Goal: Entertainment & Leisure: Consume media (video, audio)

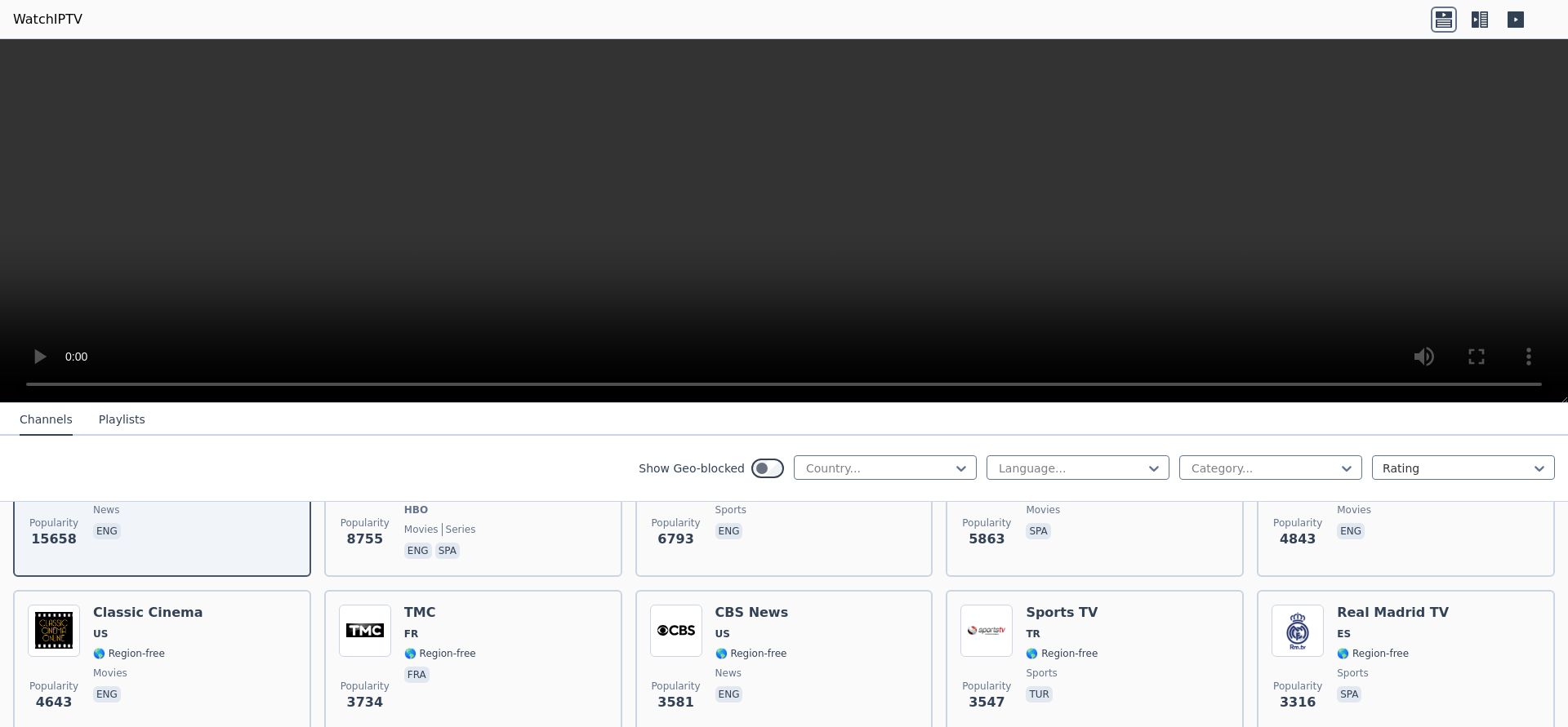
scroll to position [411, 0]
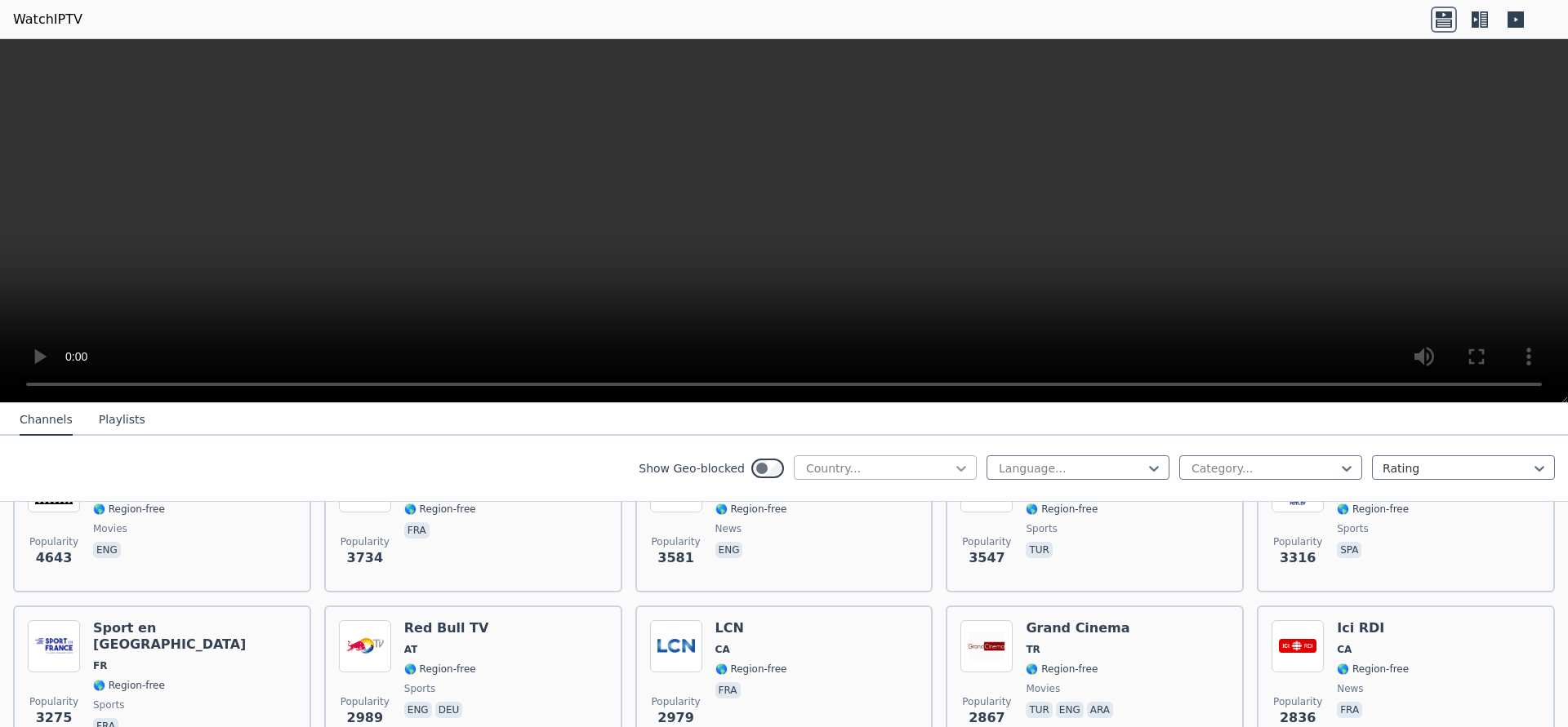
click at [964, 466] on icon at bounding box center [961, 469] width 17 height 17
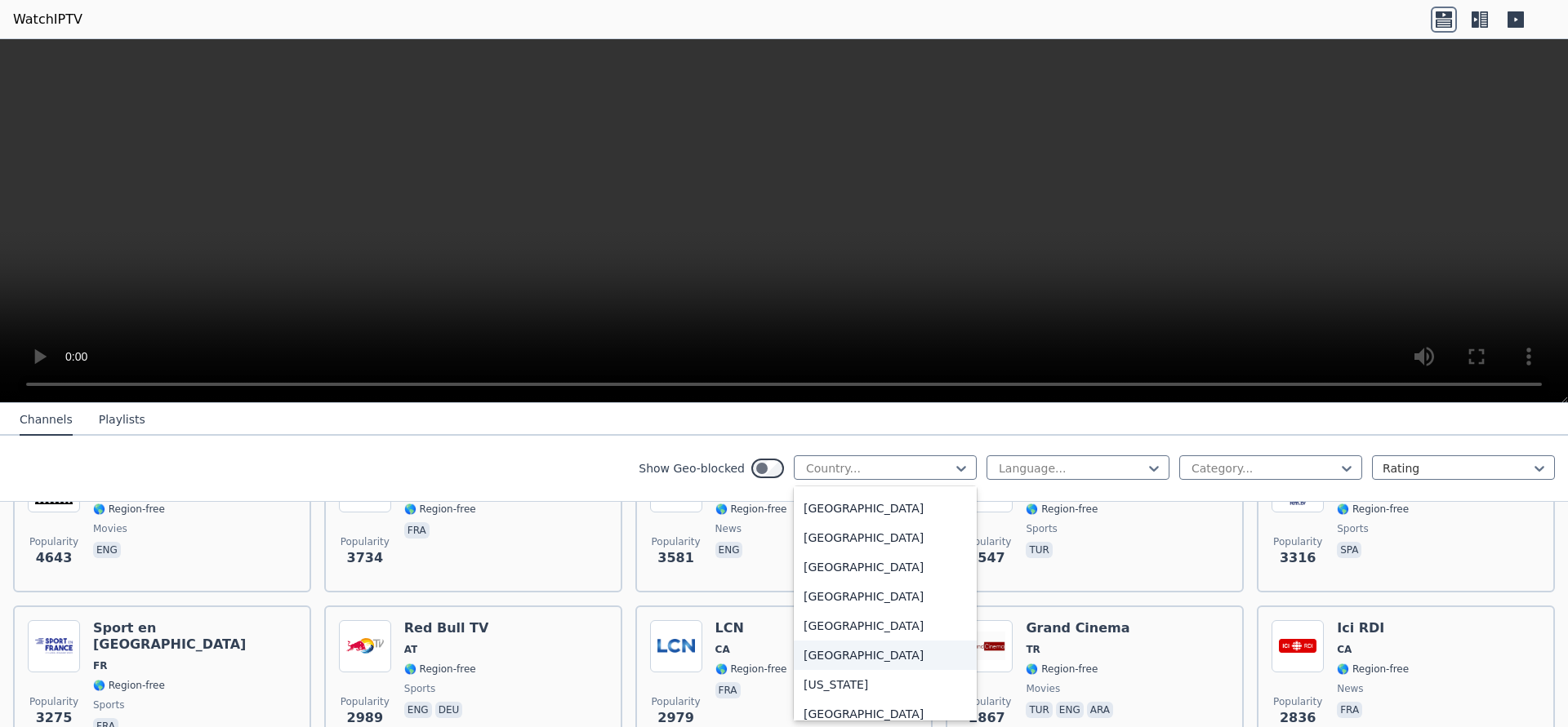
scroll to position [1954, 0]
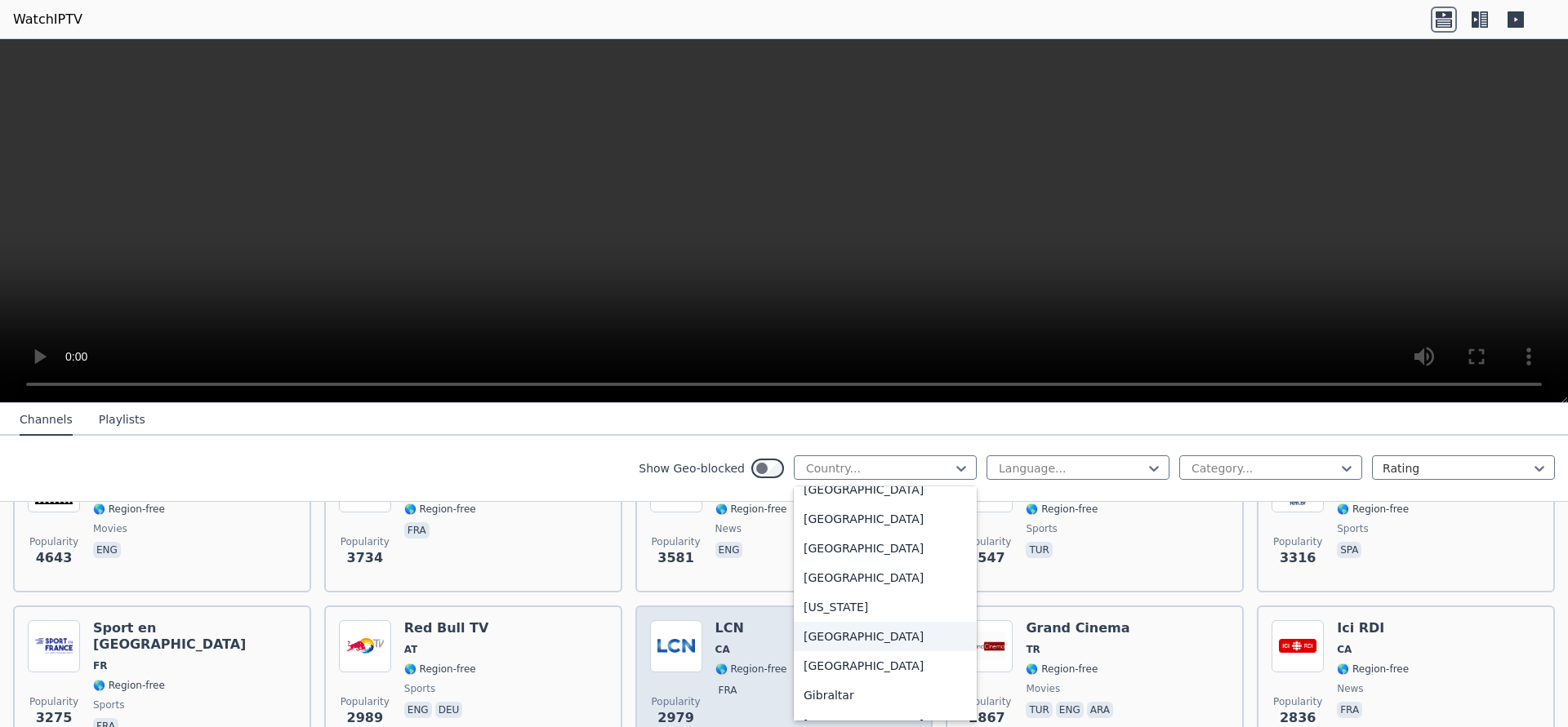
click at [839, 650] on div "[GEOGRAPHIC_DATA]" at bounding box center [885, 637] width 183 height 30
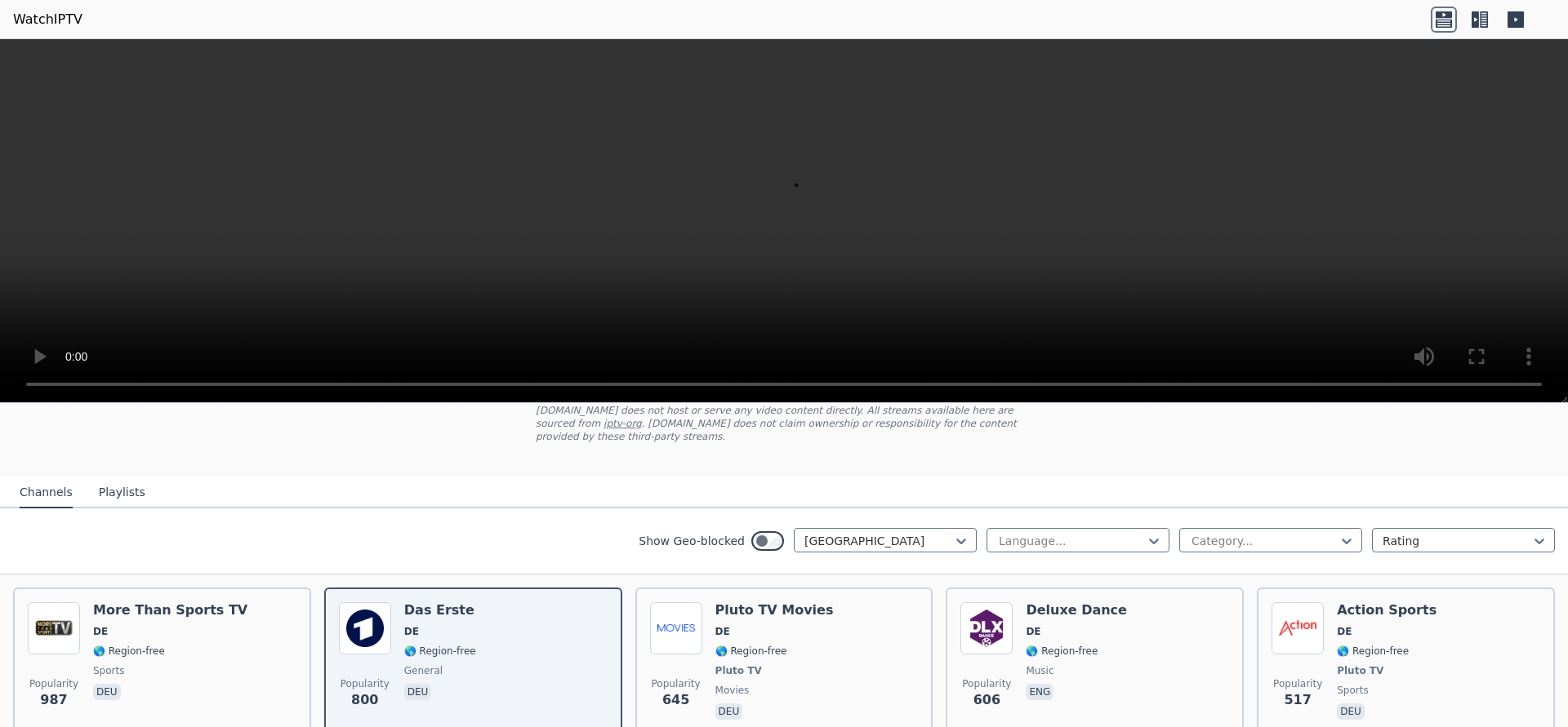
scroll to position [308, 0]
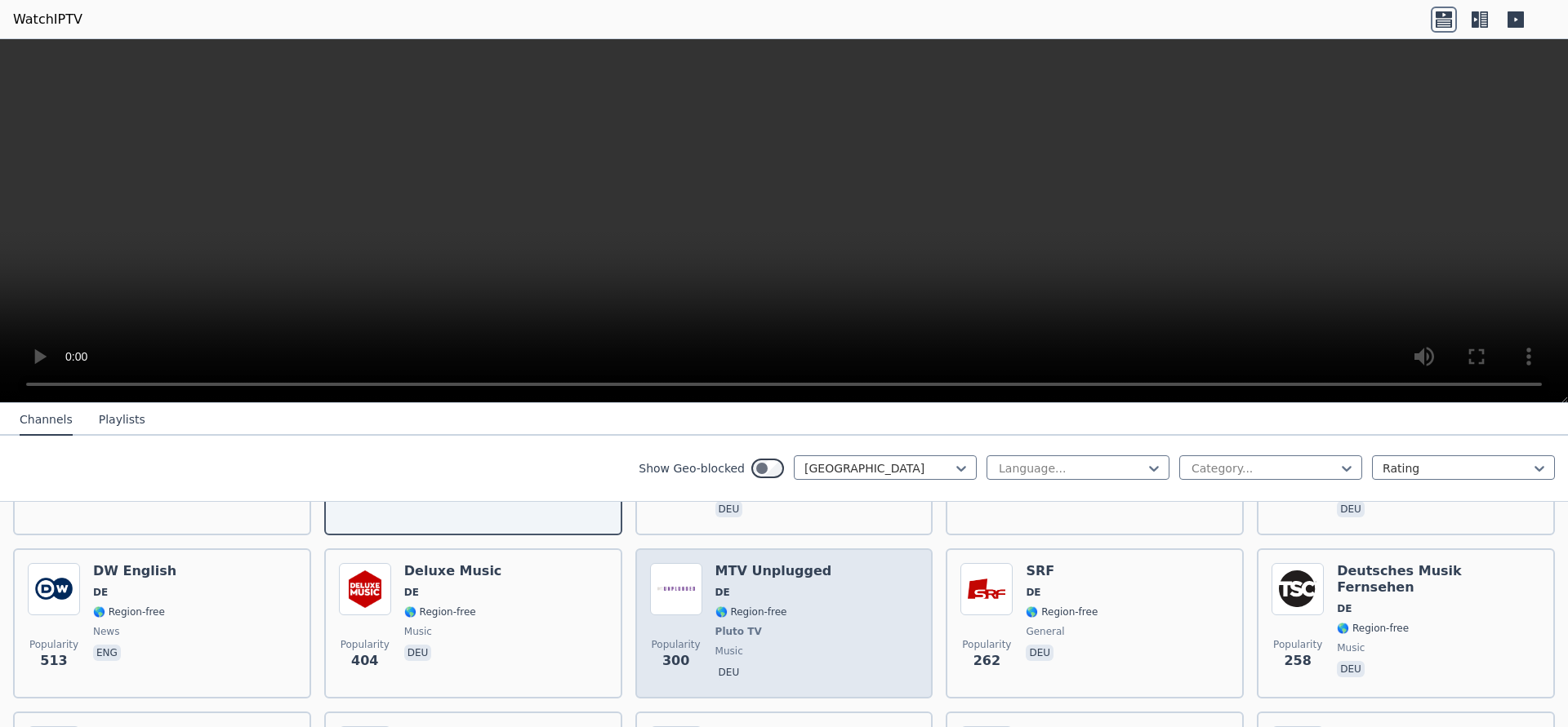
click at [843, 610] on div "Popularity 300 MTV Unplugged DE 🌎 Region-free Pluto TV music deu" at bounding box center [784, 624] width 269 height 121
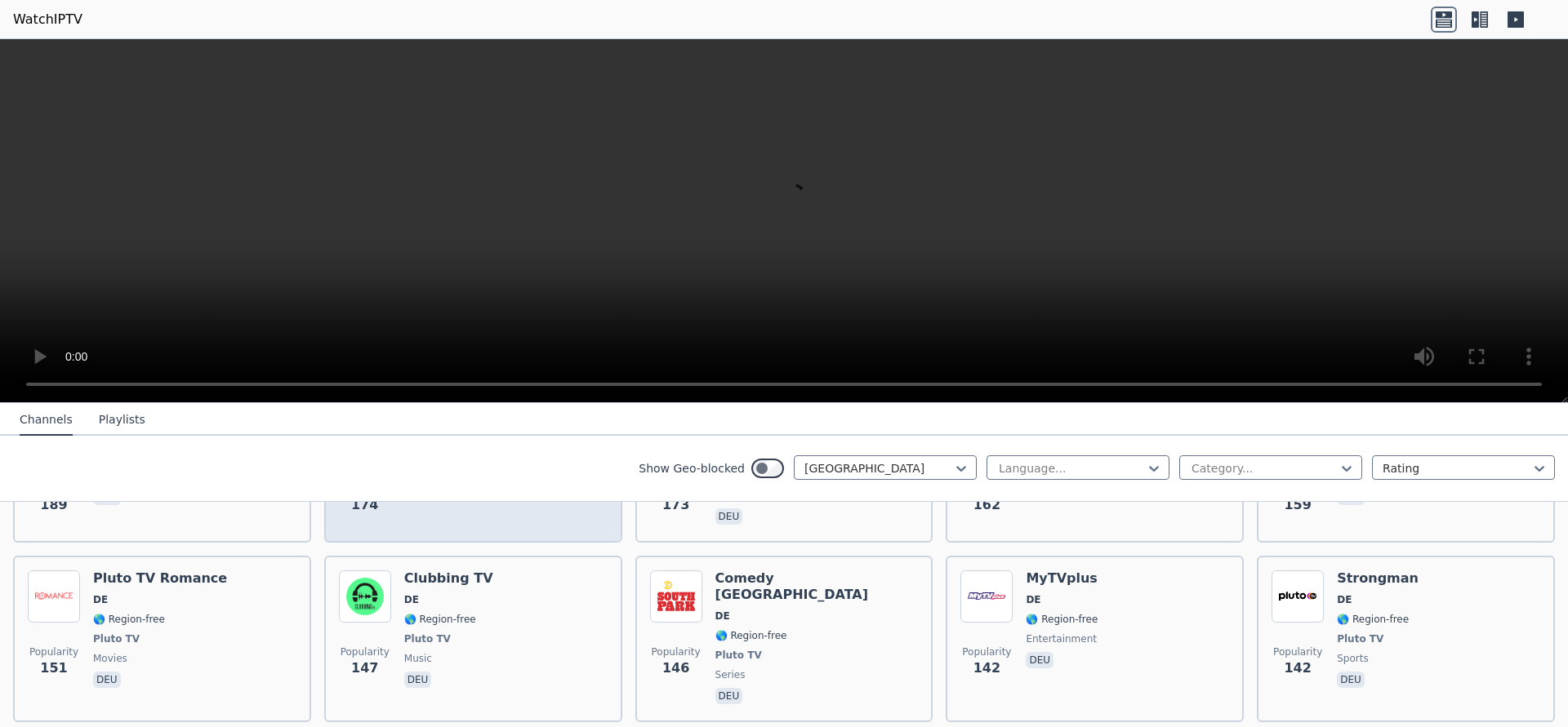
scroll to position [823, 0]
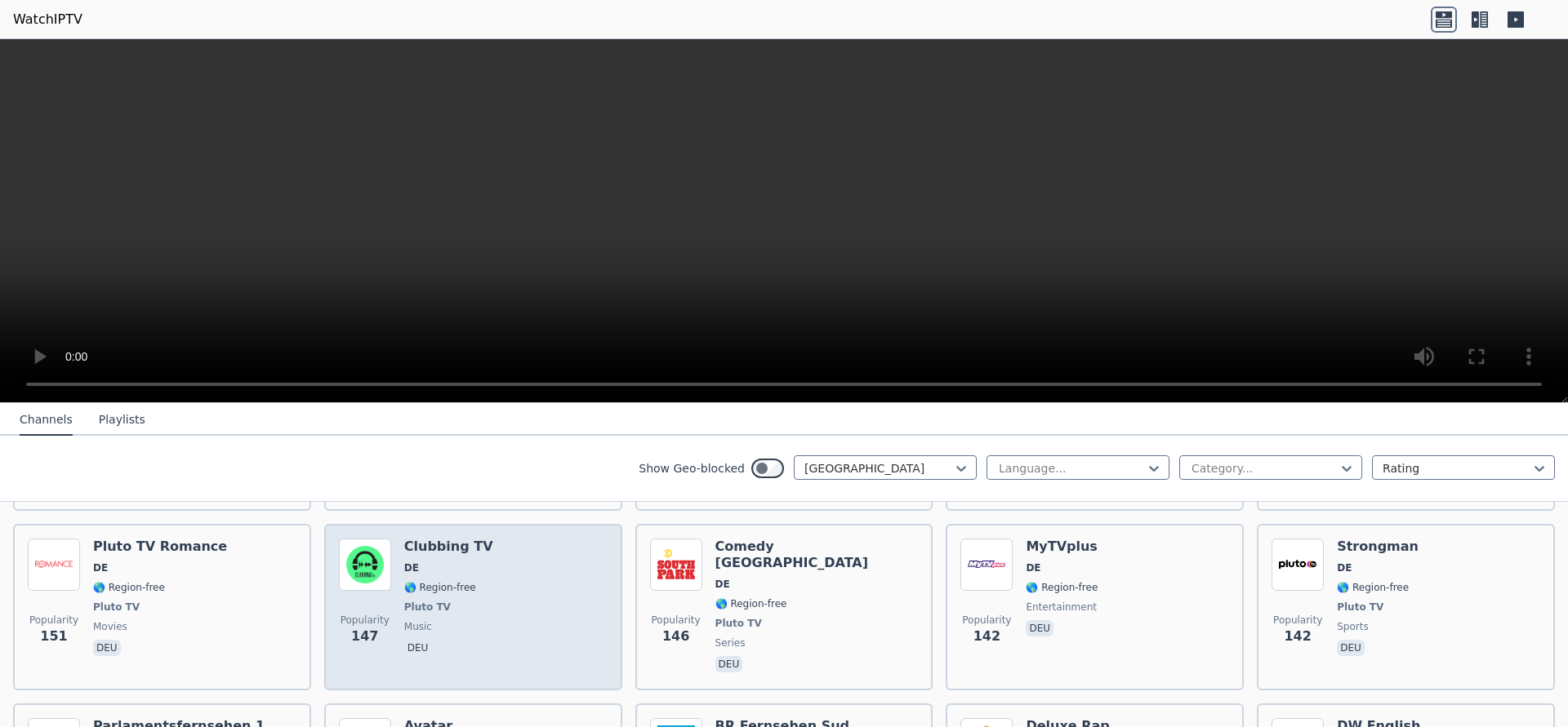
click at [531, 557] on div "Popularity 147 Clubbing TV DE 🌎 Region-free Pluto TV music deu" at bounding box center [473, 607] width 269 height 137
click at [532, 610] on div "Popularity 147 Clubbing TV DE 🌎 Region-free Pluto TV music deu" at bounding box center [473, 607] width 269 height 137
click at [532, 615] on div "Popularity 147 Clubbing TV DE 🌎 Region-free Pluto TV music deu" at bounding box center [473, 607] width 269 height 137
click at [532, 615] on div "Popularity 147 Clubbing TV DE 🌎 Region-free Pluto TV music deu" at bounding box center [473, 607] width 269 height 137
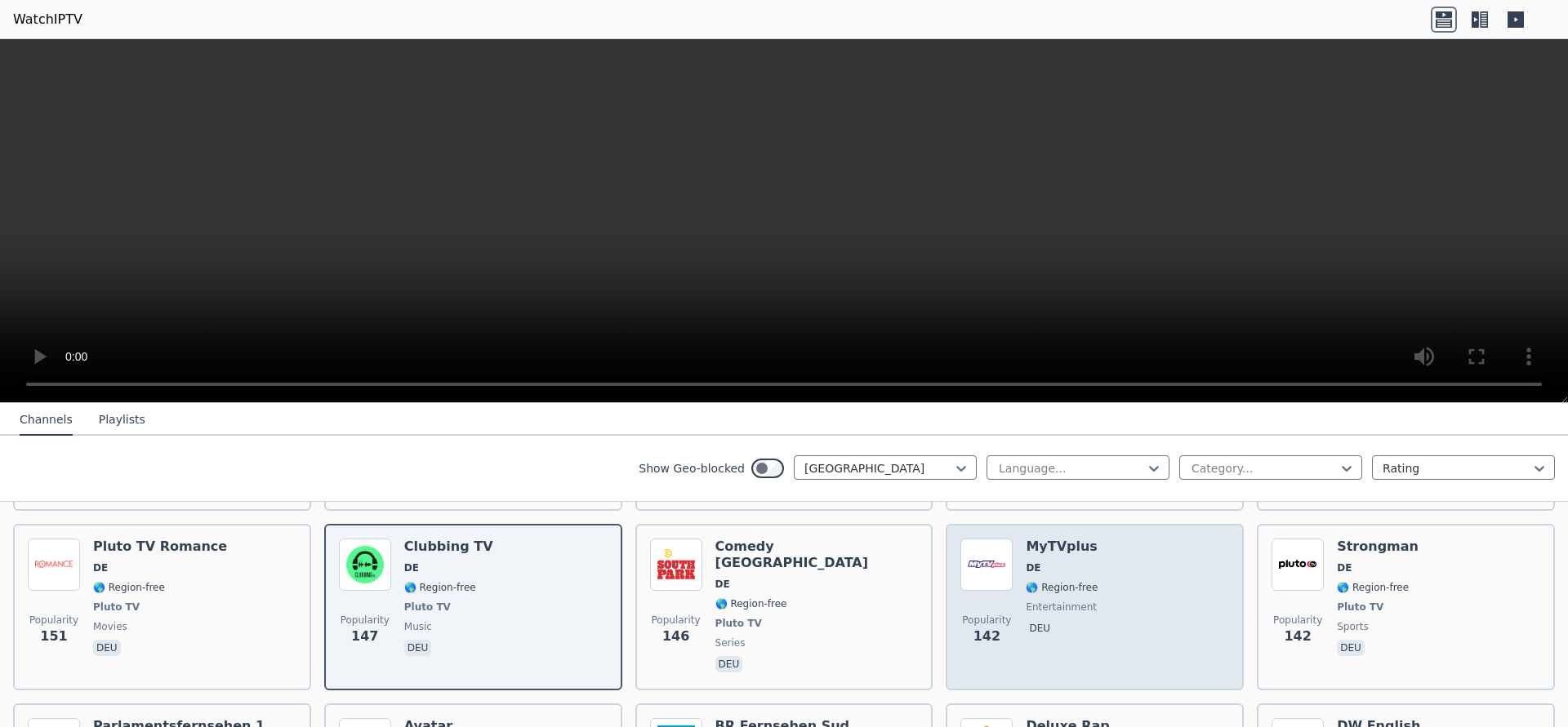
click at [1187, 626] on div "Popularity 142 MyTVplus DE 🌎 Region-free entertainment deu" at bounding box center [1095, 607] width 269 height 137
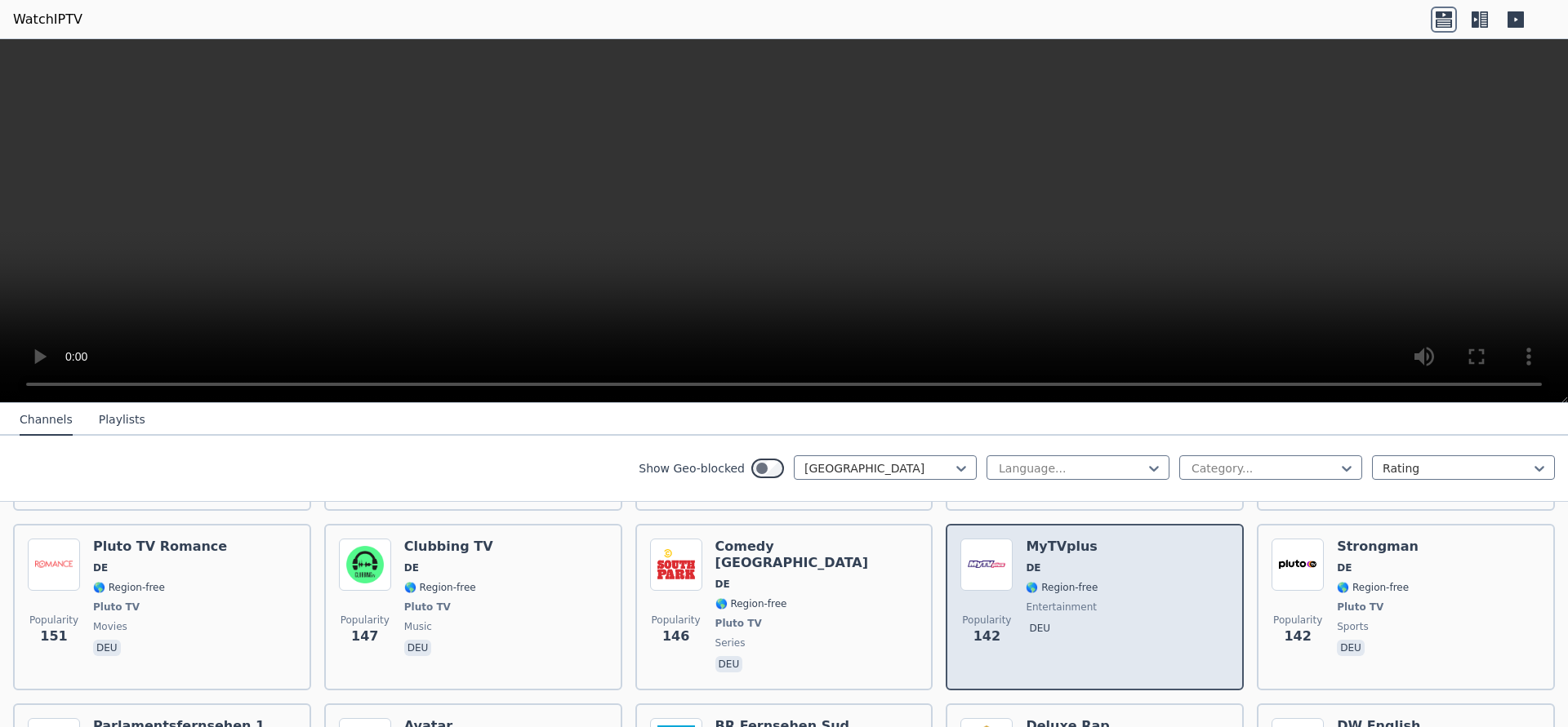
click at [1187, 626] on div "Popularity 142 MyTVplus DE 🌎 Region-free entertainment deu" at bounding box center [1095, 607] width 269 height 137
click at [1187, 626] on div "Popularity 142 MyTVplus DE 🌎 Region-free entertainment deu" at bounding box center [1095, 607] width 269 height 137
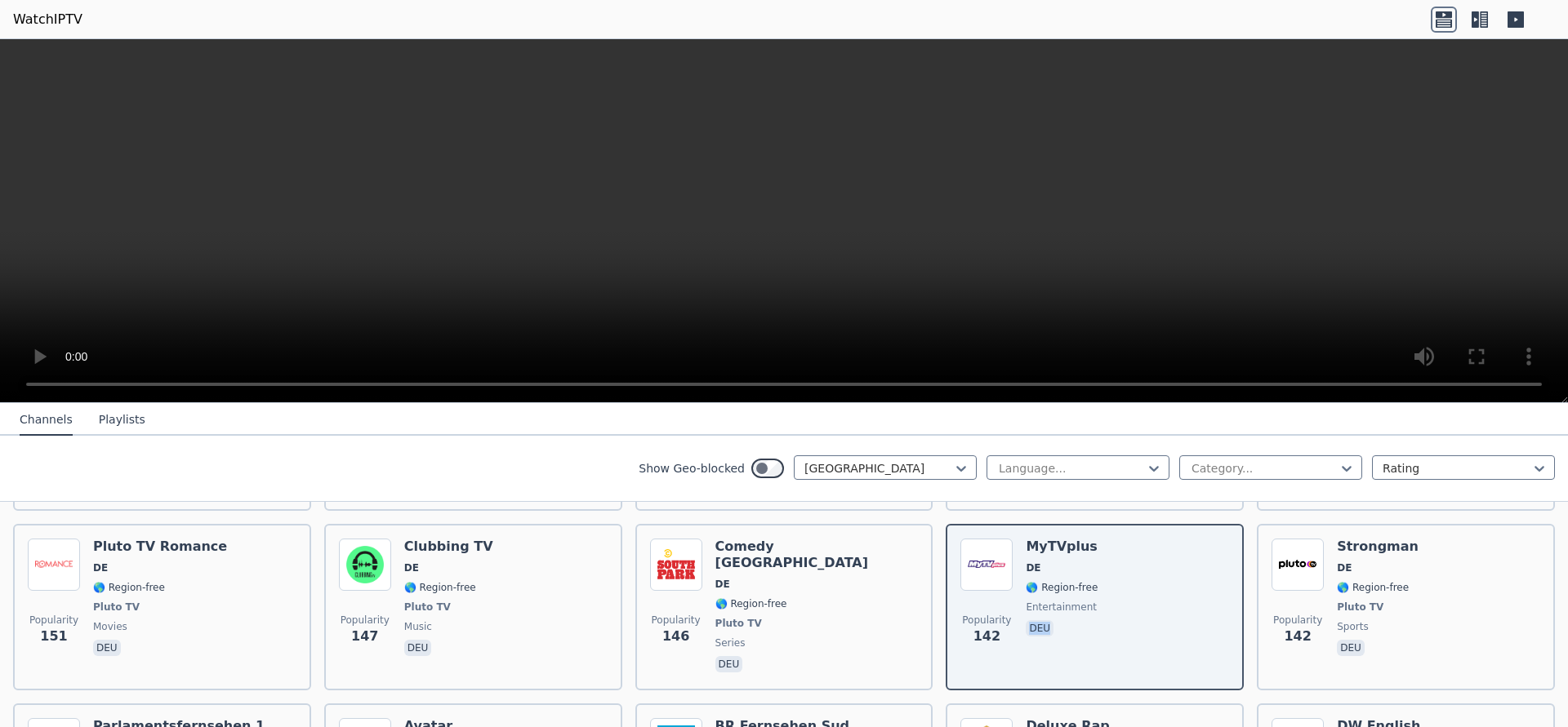
click at [1477, 23] on icon at bounding box center [1474, 20] width 7 height 17
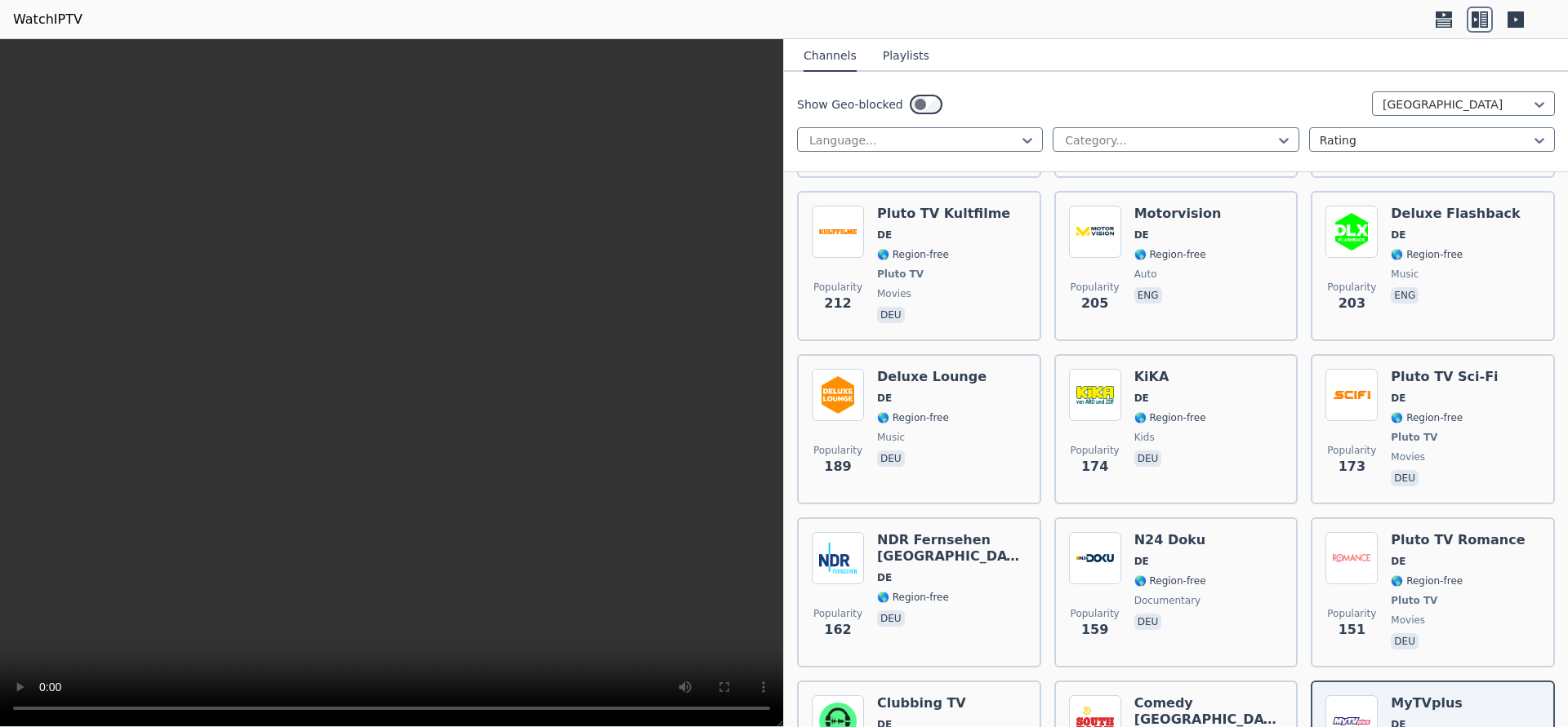
click at [904, 62] on button "Playlists" at bounding box center [906, 56] width 46 height 31
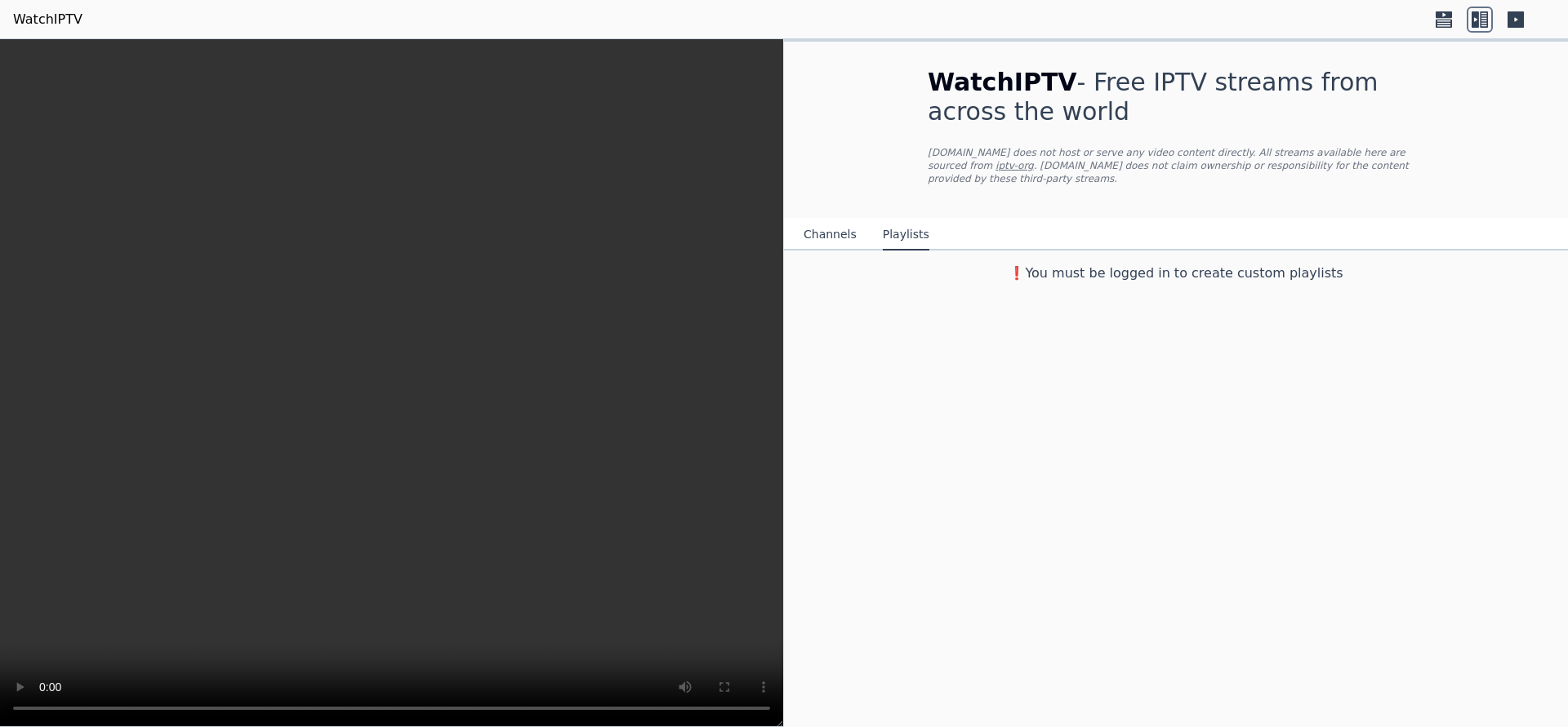
click at [842, 222] on button "Channels" at bounding box center [830, 235] width 53 height 31
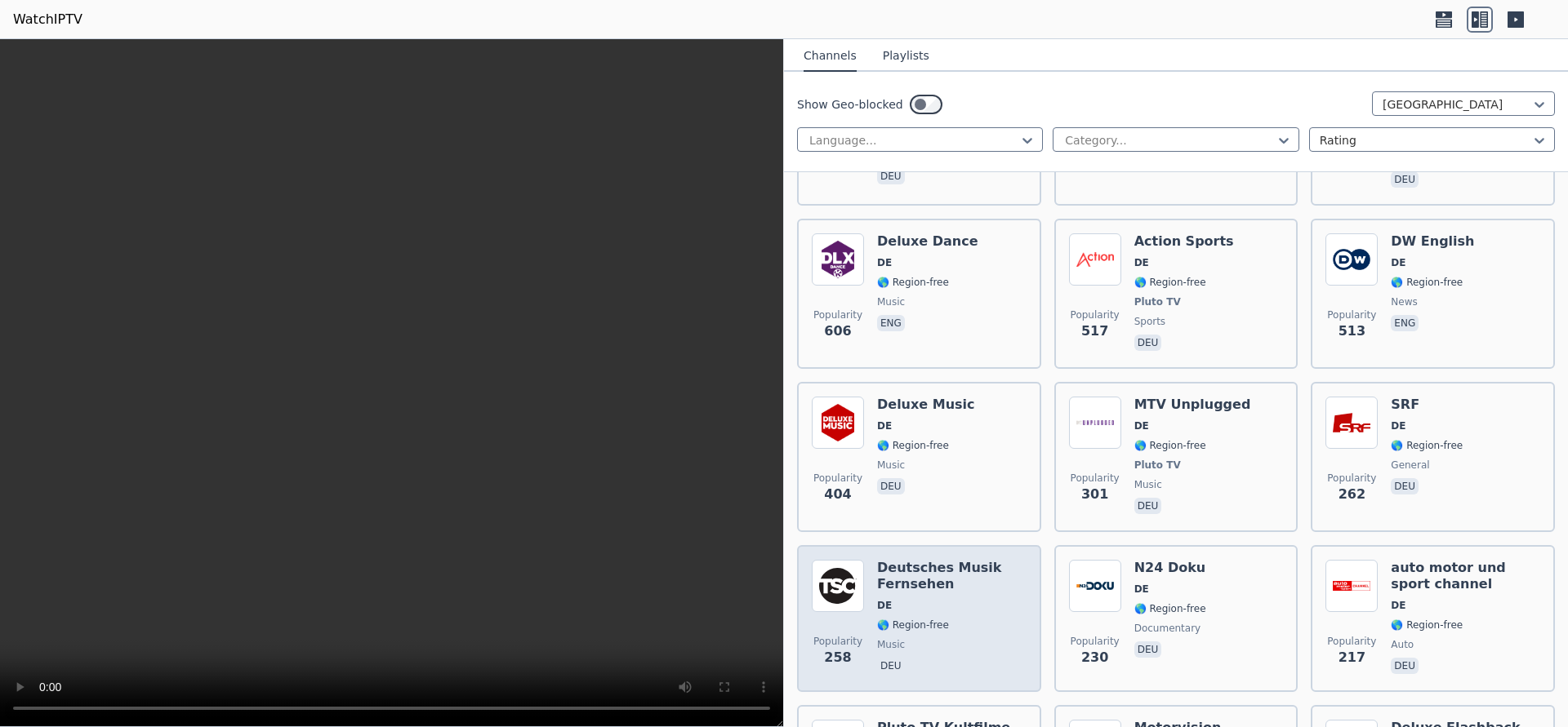
scroll to position [823, 0]
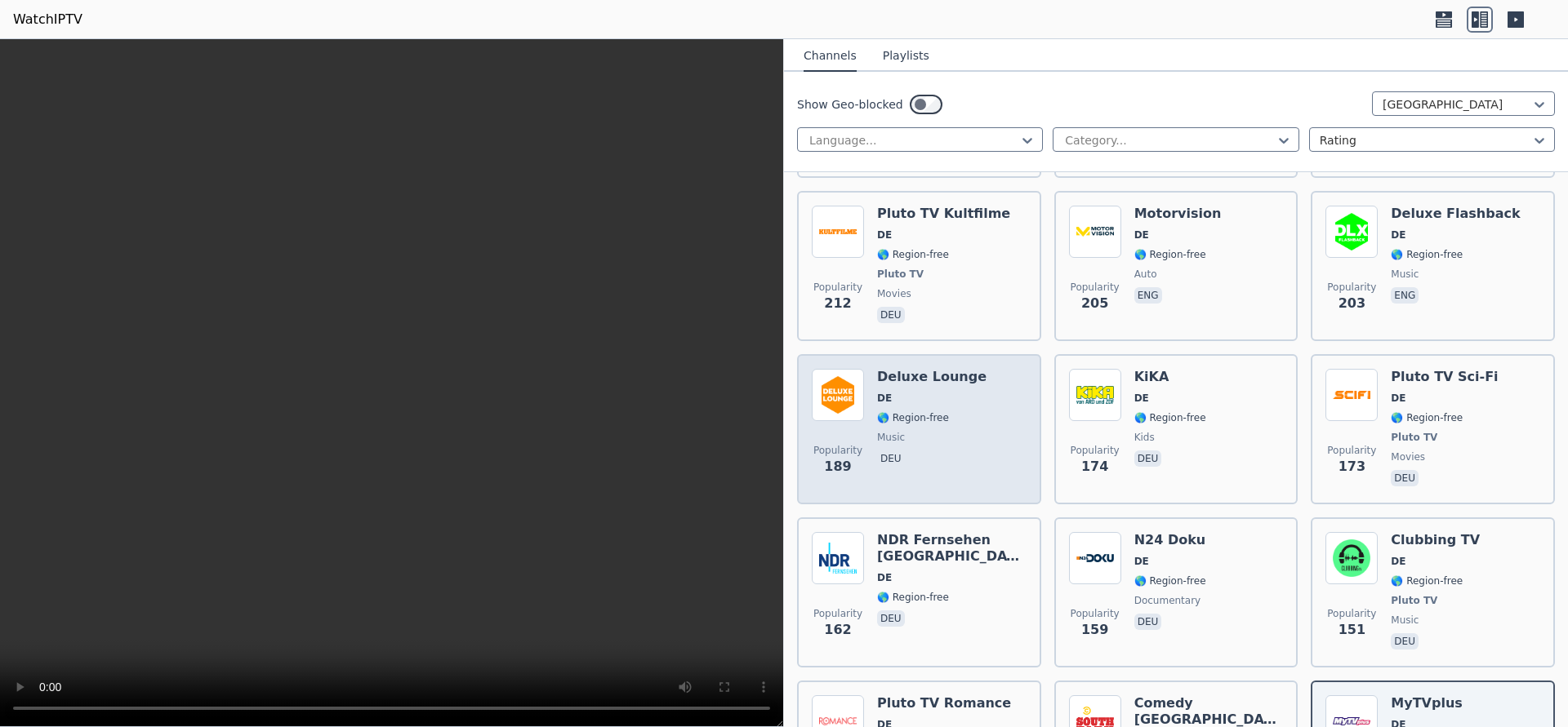
click at [971, 443] on div "Popularity 189 Deluxe Lounge DE 🌎 Region-free music deu" at bounding box center [919, 429] width 215 height 121
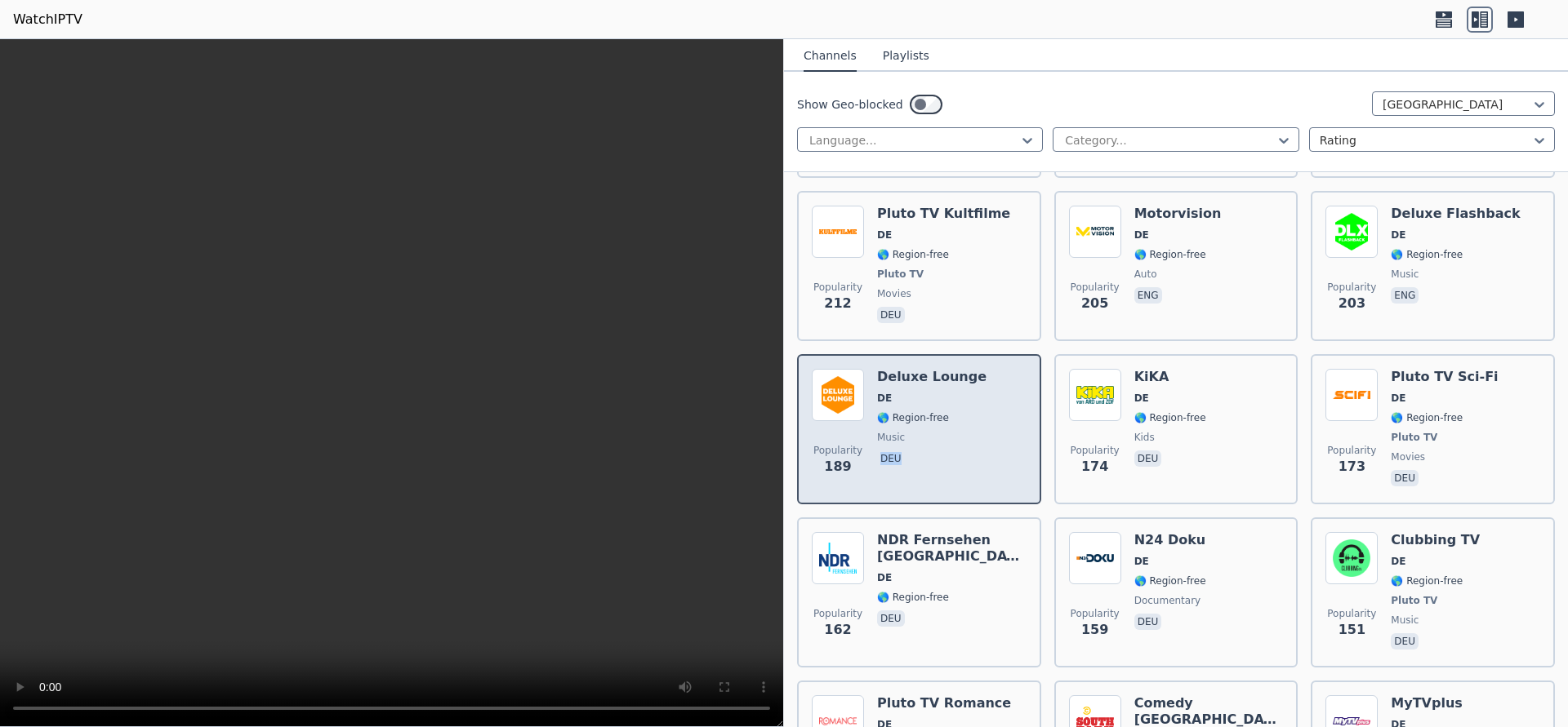
click at [850, 385] on img at bounding box center [837, 395] width 52 height 52
click at [850, 383] on img at bounding box center [837, 395] width 52 height 52
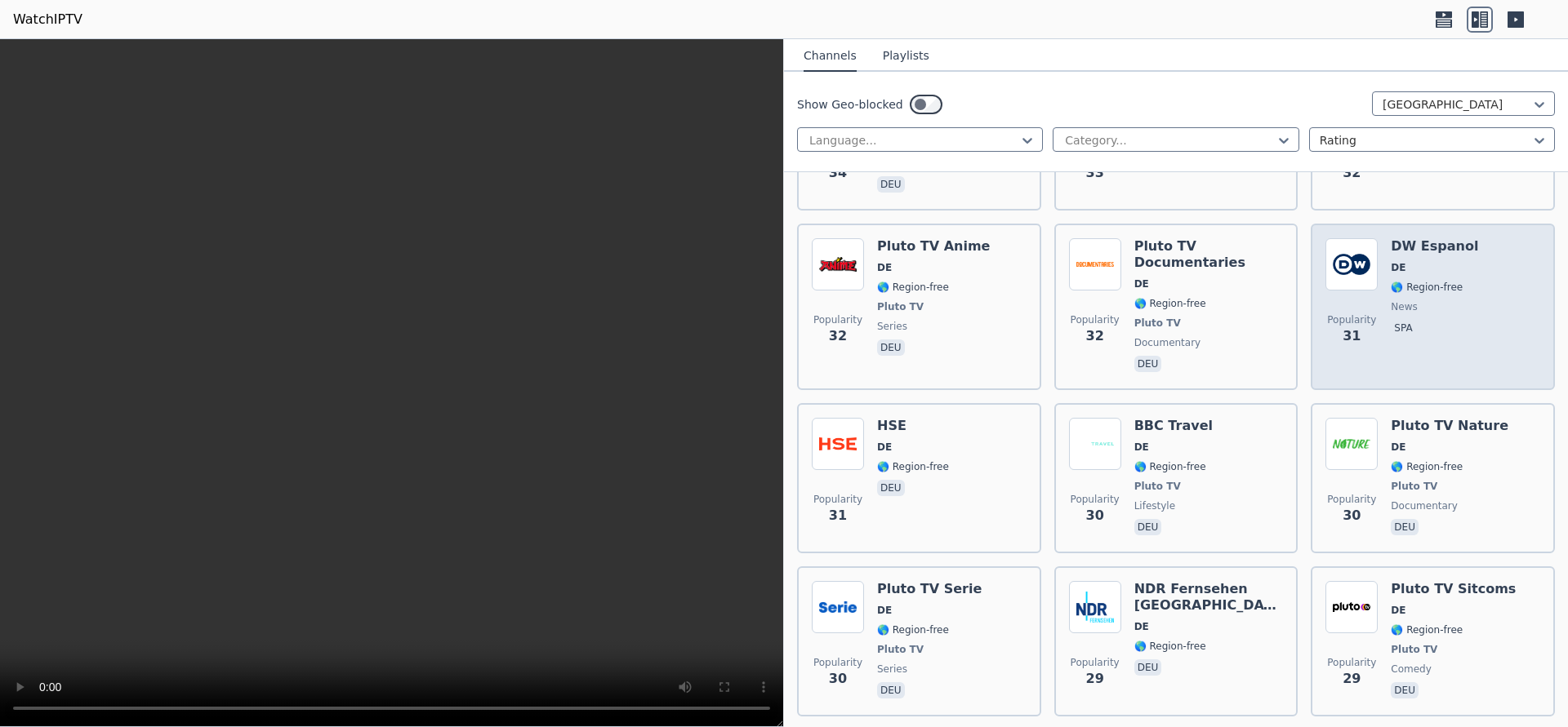
scroll to position [6788, 0]
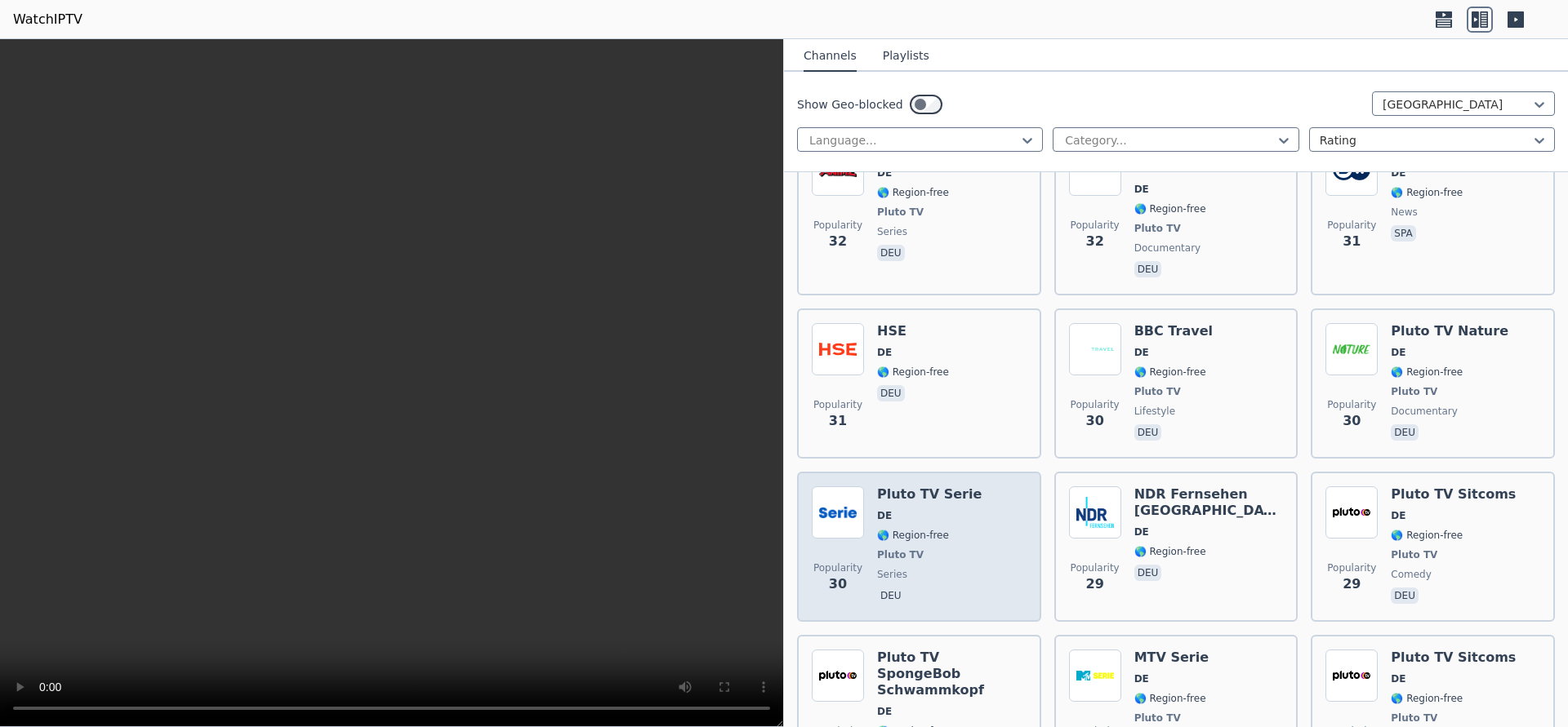
click at [956, 509] on span "DE" at bounding box center [929, 516] width 104 height 13
click at [957, 509] on span "DE" at bounding box center [929, 516] width 104 height 13
click at [958, 509] on span "DE" at bounding box center [929, 516] width 104 height 13
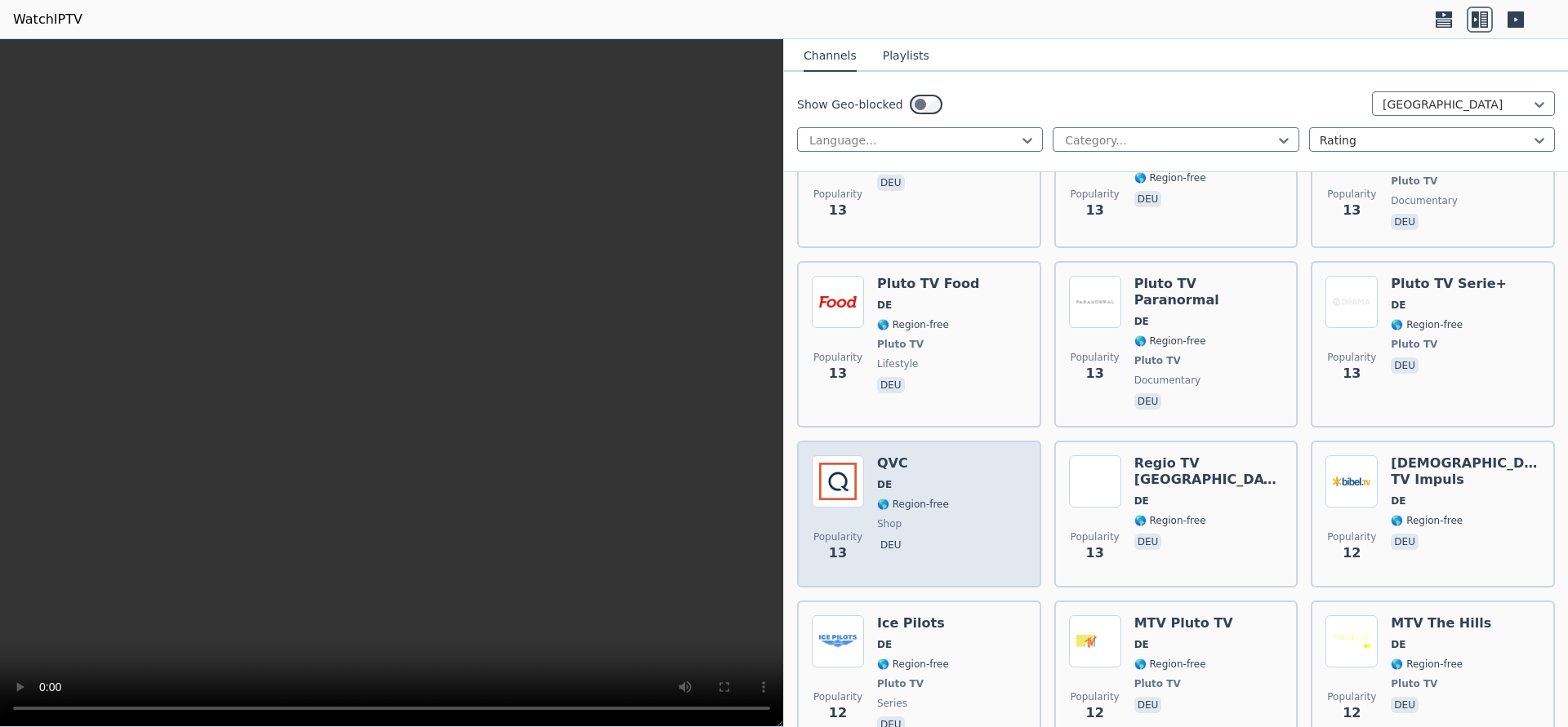
scroll to position [12548, 0]
